Goal: Task Accomplishment & Management: Use online tool/utility

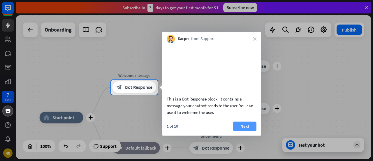
click at [250, 131] on button "Next" at bounding box center [244, 125] width 23 height 9
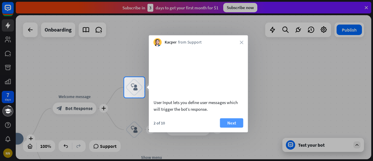
click at [232, 127] on button "Next" at bounding box center [231, 122] width 23 height 9
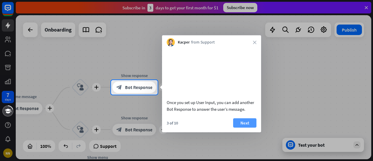
click at [246, 127] on button "Next" at bounding box center [244, 122] width 23 height 9
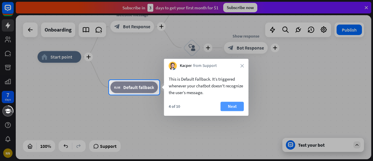
click at [231, 105] on button "Next" at bounding box center [232, 105] width 23 height 9
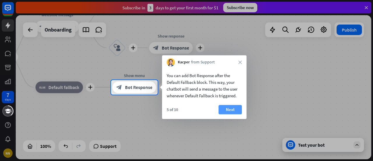
click at [233, 111] on button "Next" at bounding box center [230, 109] width 23 height 9
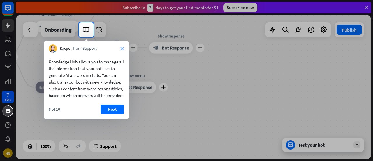
click at [124, 49] on icon "close" at bounding box center [121, 48] width 3 height 3
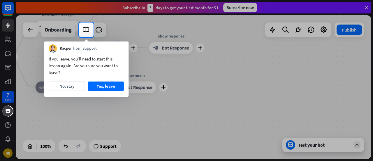
click at [124, 49] on div "Kacper from Support" at bounding box center [86, 46] width 85 height 11
click at [106, 85] on button "Yes, leave" at bounding box center [106, 85] width 36 height 9
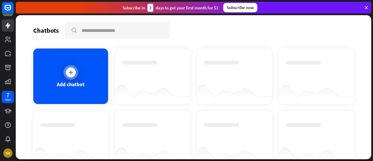
click at [71, 77] on div at bounding box center [71, 72] width 10 height 10
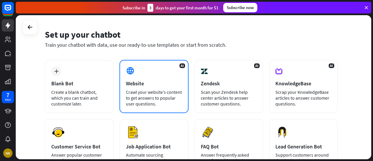
scroll to position [29, 0]
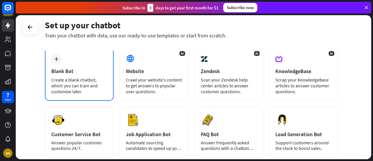
click at [80, 60] on div "plus Blank Bot Create a blank chatbot, which you can train and customize later." at bounding box center [79, 74] width 69 height 53
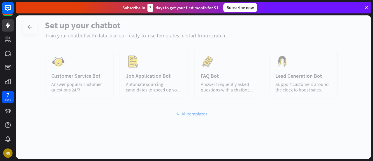
scroll to position [97, 0]
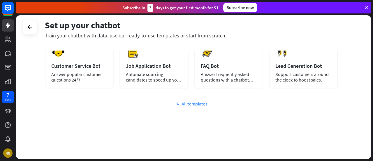
click at [189, 101] on div "All templates" at bounding box center [191, 104] width 293 height 6
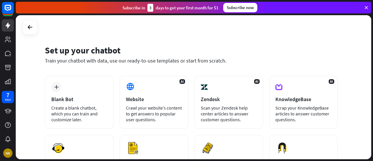
scroll to position [0, 0]
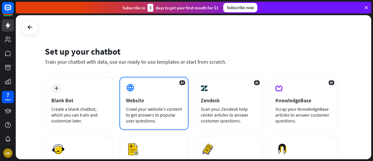
click at [132, 85] on icon at bounding box center [130, 87] width 9 height 9
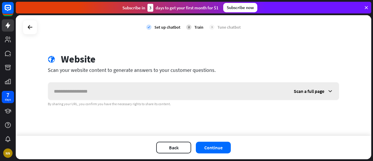
click at [83, 89] on input "text" at bounding box center [168, 90] width 240 height 17
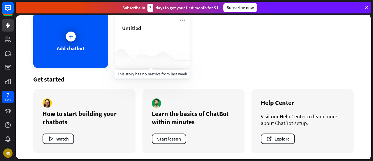
scroll to position [37, 0]
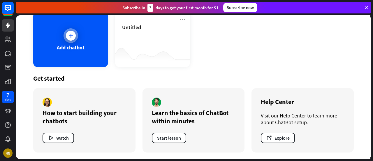
click at [73, 43] on div "Add chatbot" at bounding box center [70, 39] width 75 height 55
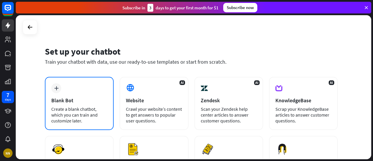
click at [77, 107] on div "Create a blank chatbot, which you can train and customize later." at bounding box center [79, 114] width 56 height 17
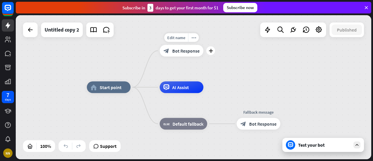
click at [179, 54] on div "block_bot_response Bot Response" at bounding box center [182, 51] width 44 height 12
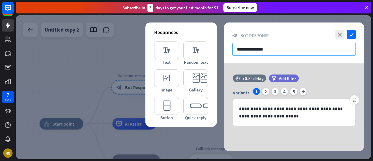
click at [281, 50] on input "**********" at bounding box center [294, 49] width 124 height 13
drag, startPoint x: 285, startPoint y: 49, endPoint x: 211, endPoint y: 50, distance: 74.4
click at [224, 50] on div "**********" at bounding box center [294, 86] width 140 height 128
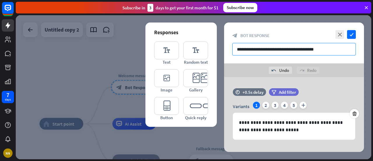
type input "**********"
click at [353, 34] on icon "check" at bounding box center [351, 34] width 9 height 9
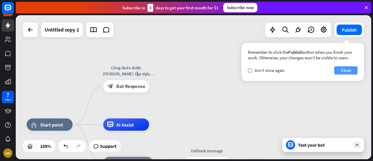
click at [350, 69] on button "Close" at bounding box center [345, 70] width 23 height 8
